Goal: Task Accomplishment & Management: Use online tool/utility

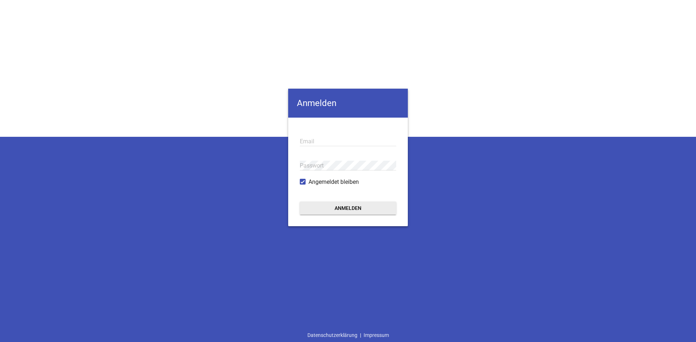
type input "[EMAIL_ADDRESS][DOMAIN_NAME]"
click at [336, 207] on button "Anmelden" at bounding box center [348, 208] width 96 height 13
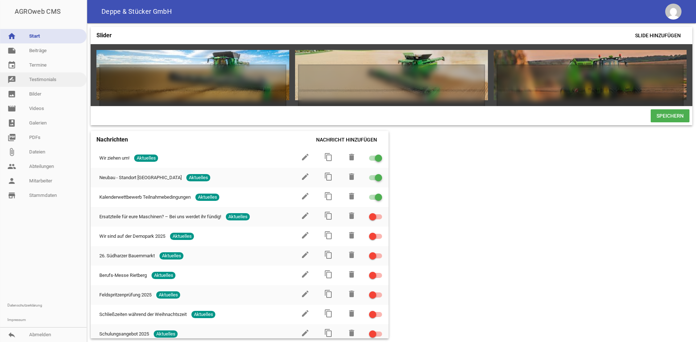
click at [55, 79] on link "rate_review Testimonials" at bounding box center [43, 79] width 87 height 14
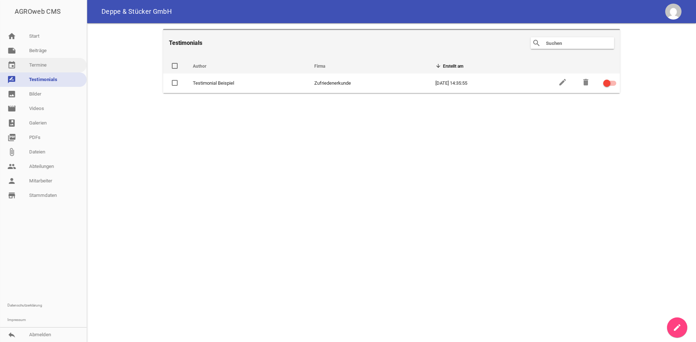
click at [55, 68] on link "event Termine" at bounding box center [43, 65] width 87 height 14
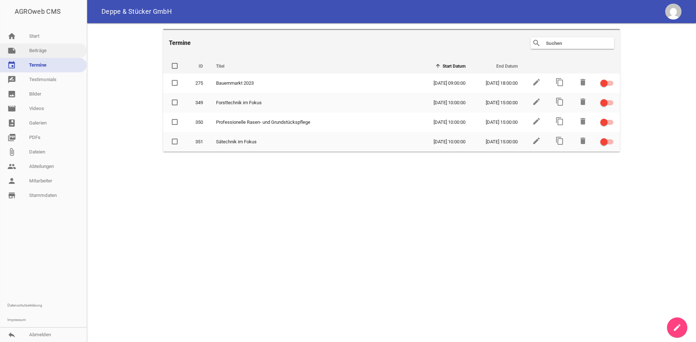
click at [54, 47] on link "note Beiträge" at bounding box center [43, 50] width 87 height 14
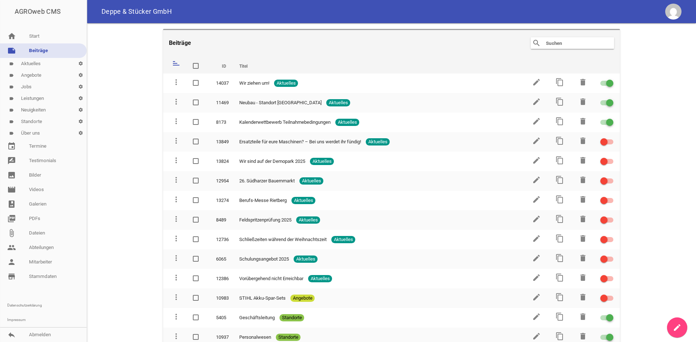
click at [33, 85] on link "label Jobs settings" at bounding box center [43, 87] width 87 height 12
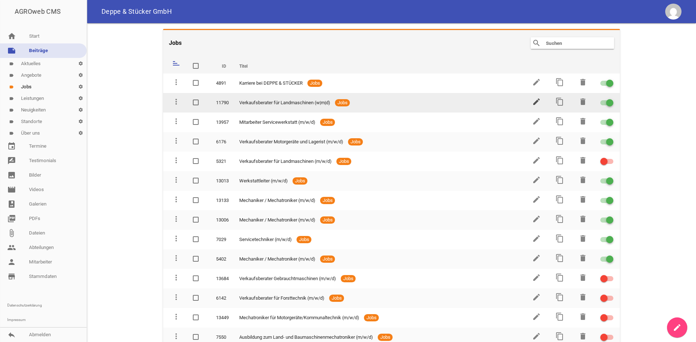
click at [532, 100] on icon "edit" at bounding box center [536, 101] width 9 height 9
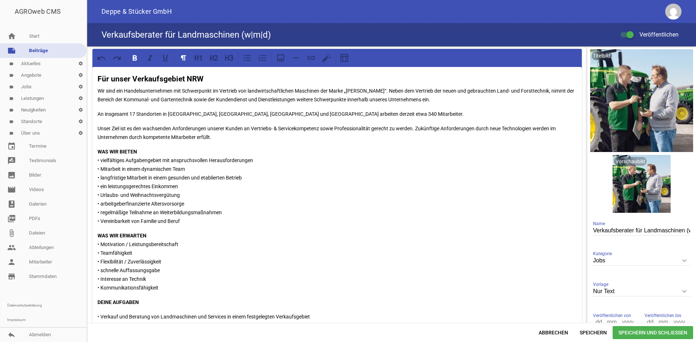
click at [640, 234] on input "Verkaufsberater für Landmaschinen (w|m|d)" at bounding box center [641, 231] width 97 height 10
type input "Verkaufsberater für Landmaschinen (w/m/d)"
click at [637, 332] on span "Speichern und Schließen" at bounding box center [652, 332] width 80 height 13
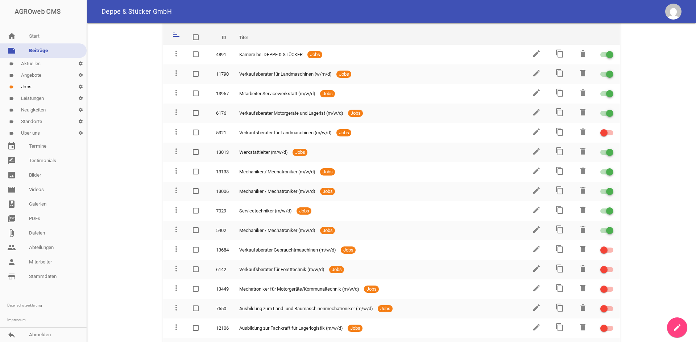
scroll to position [36, 0]
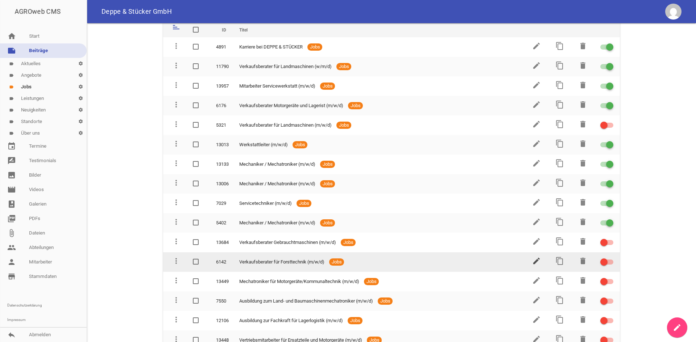
click at [536, 260] on icon "edit" at bounding box center [536, 261] width 9 height 9
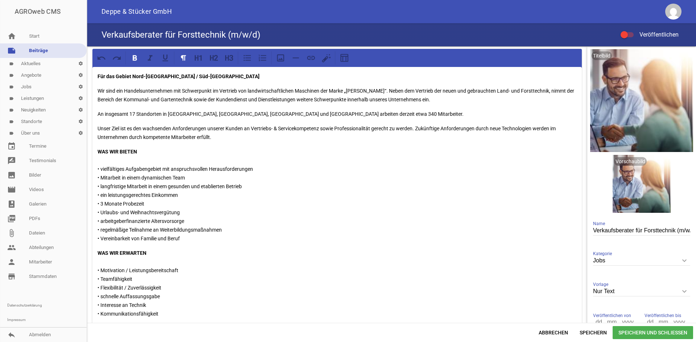
click at [628, 36] on div at bounding box center [626, 34] width 13 height 5
click at [630, 30] on input "Veröffentlichen" at bounding box center [630, 30] width 0 height 0
click at [653, 328] on span "Speichern und Schließen" at bounding box center [652, 332] width 80 height 13
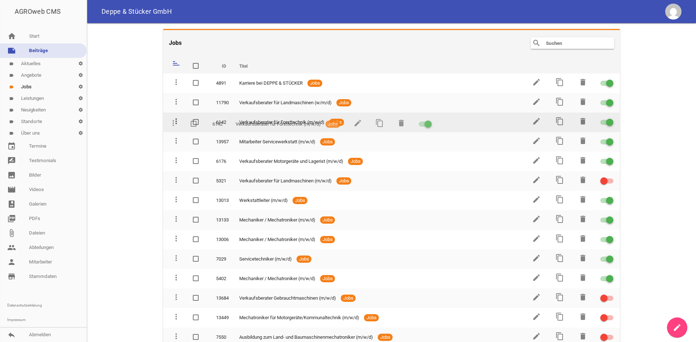
drag, startPoint x: 177, startPoint y: 295, endPoint x: 174, endPoint y: 120, distance: 175.0
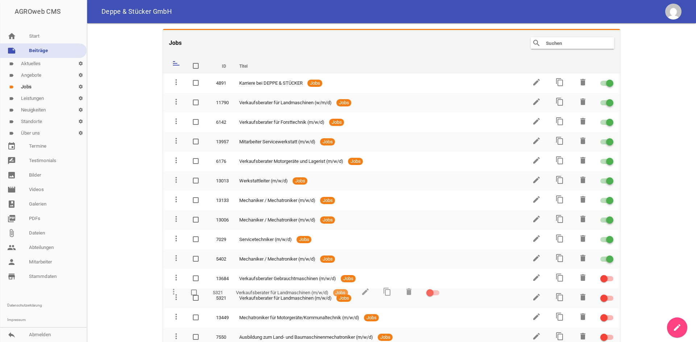
drag, startPoint x: 175, startPoint y: 181, endPoint x: 173, endPoint y: 293, distance: 112.0
